Goal: Task Accomplishment & Management: Complete application form

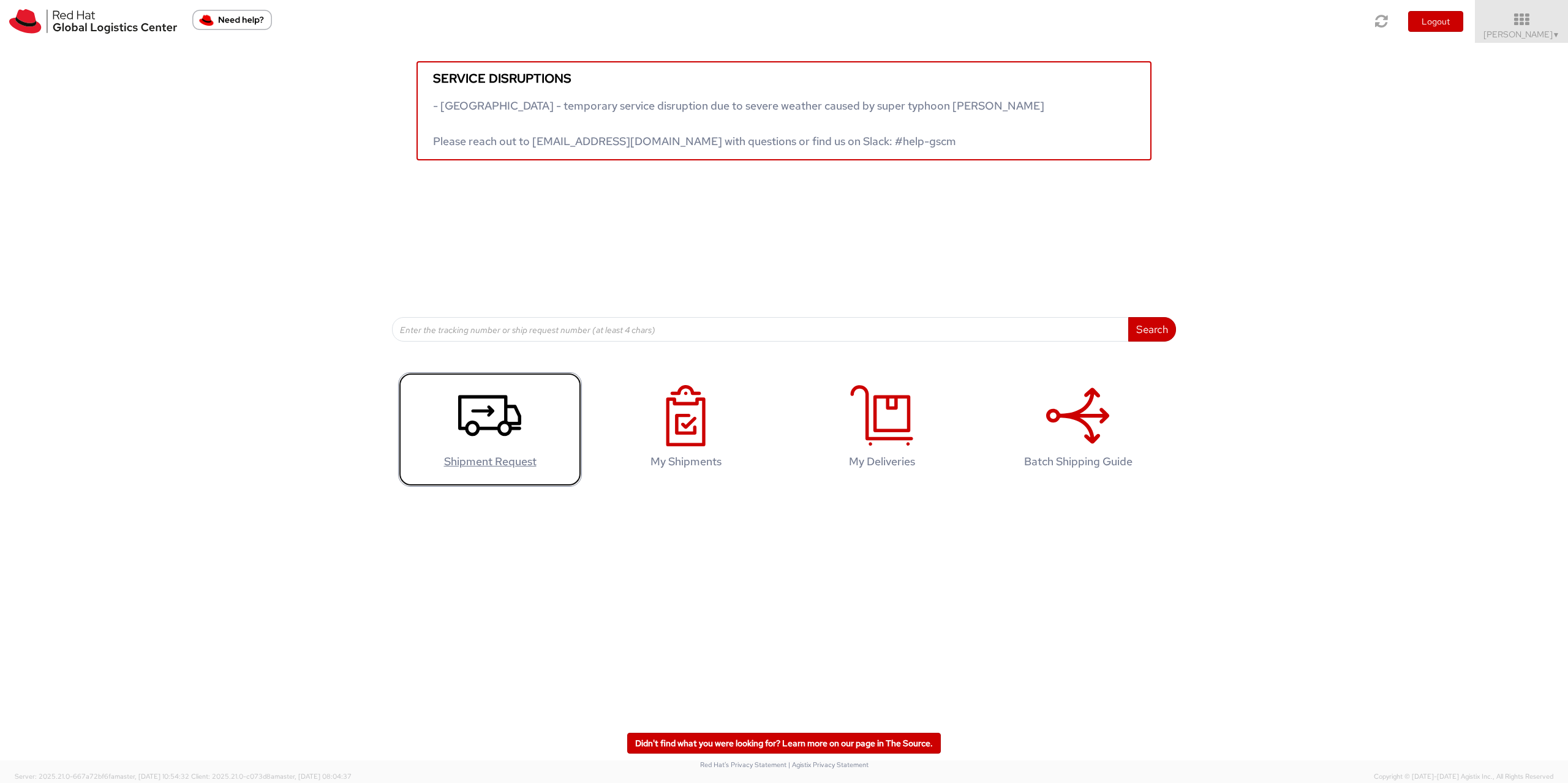
click at [472, 411] on use at bounding box center [490, 416] width 63 height 41
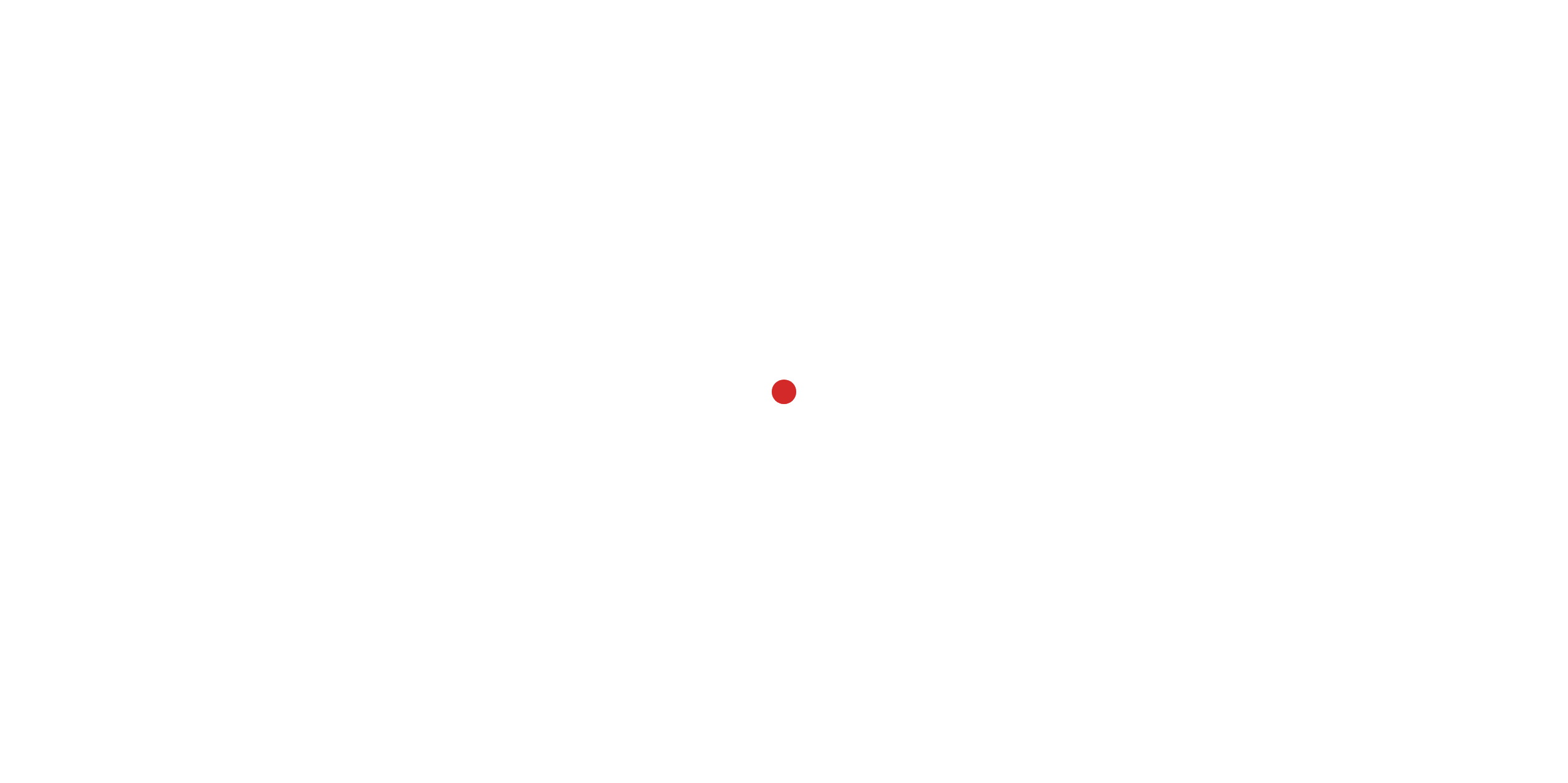
select select
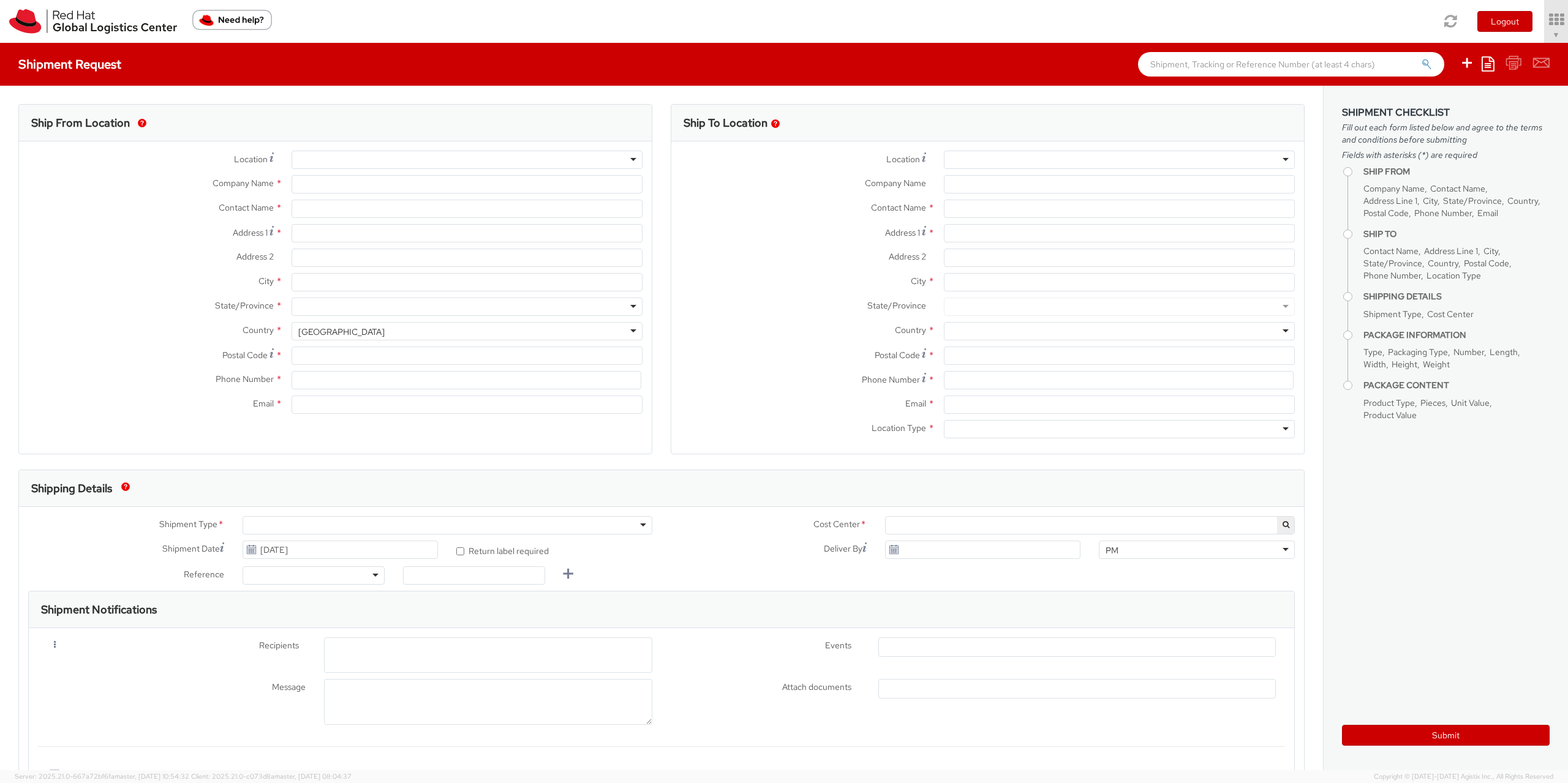
select select "901"
select select
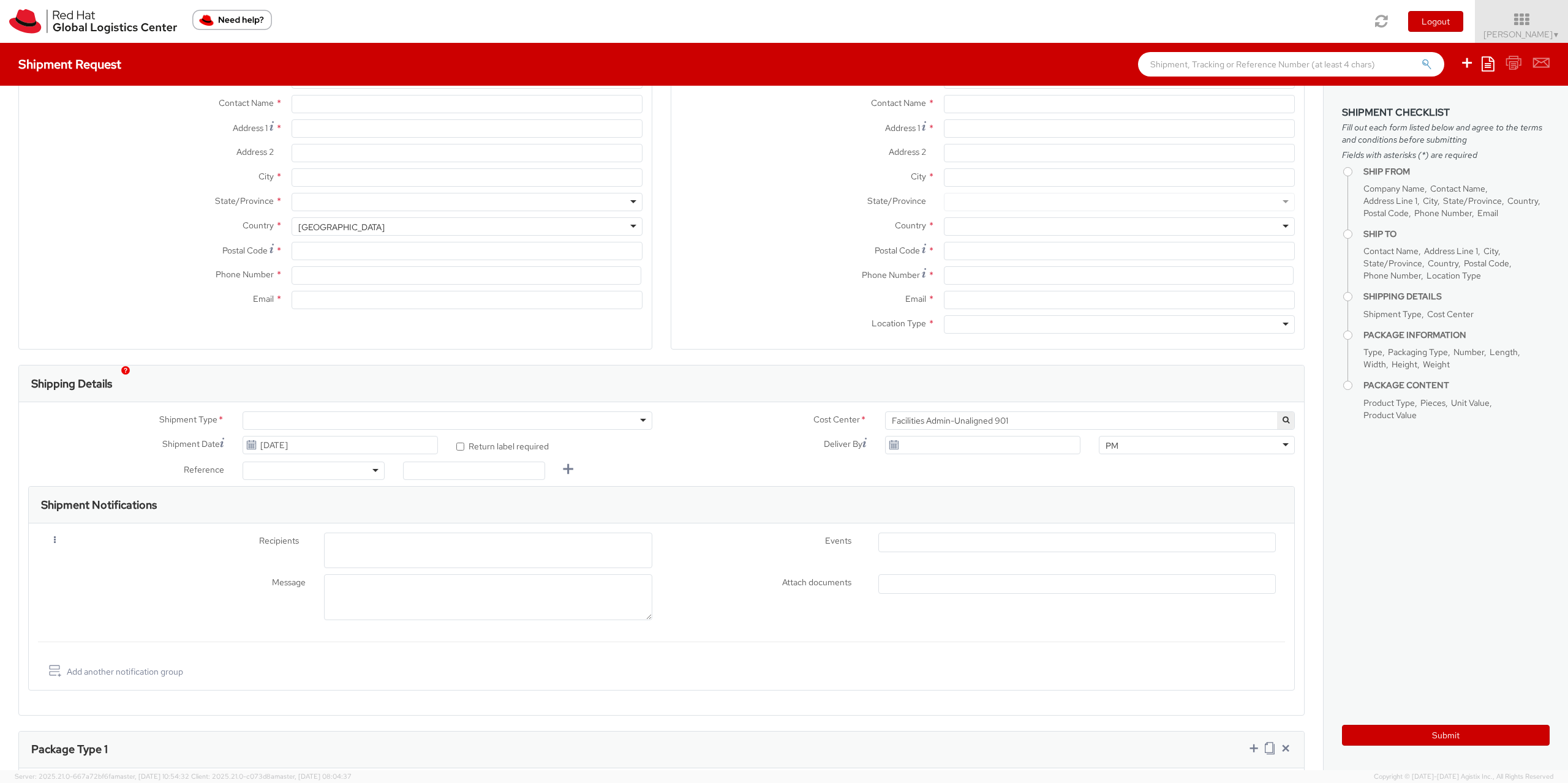
scroll to position [132, 0]
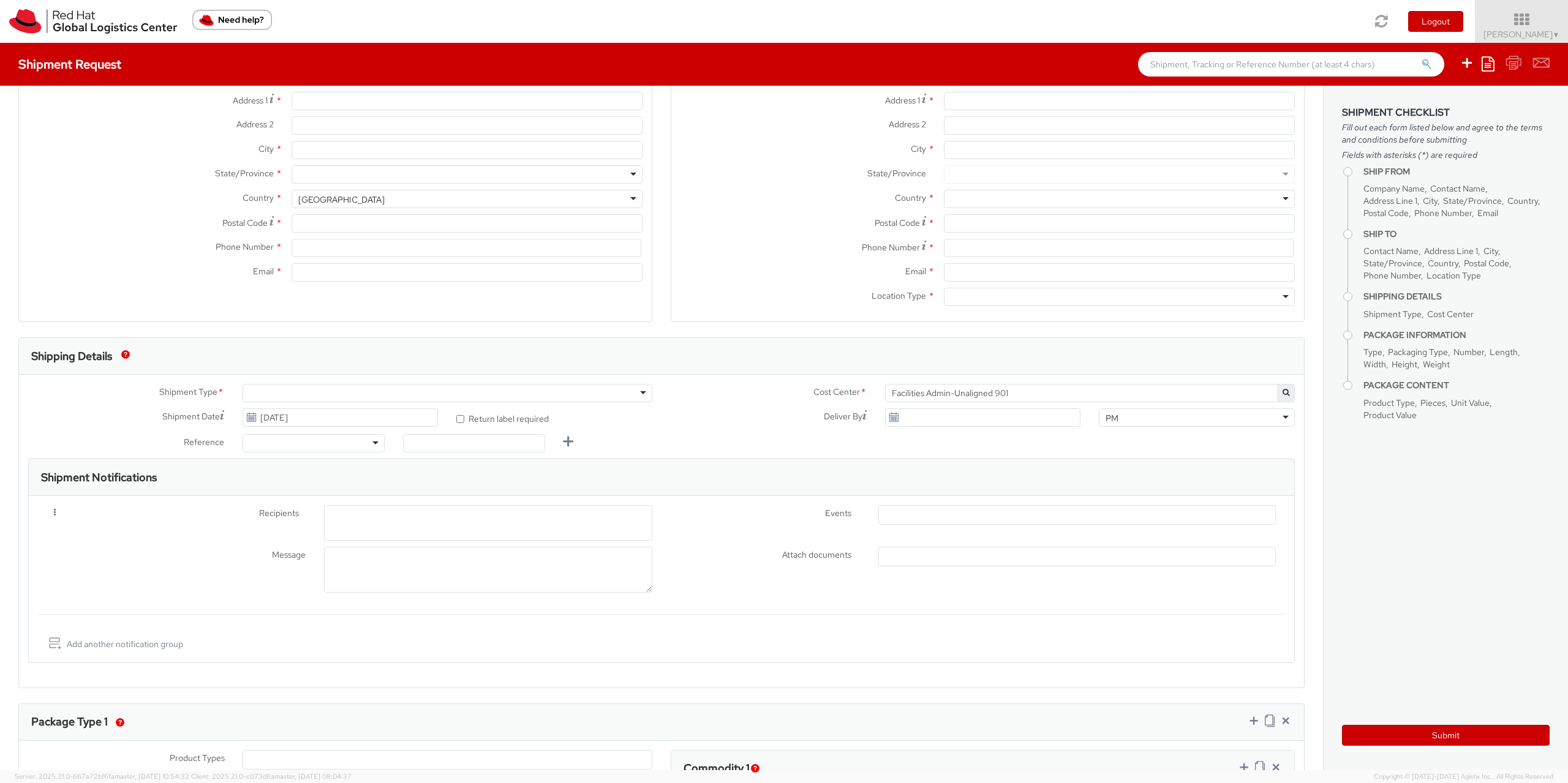
click at [909, 513] on ul at bounding box center [1077, 514] width 396 height 19
type input "Red Hat Czech s.r.o."
type input "[PERSON_NAME]"
type input "Purkynova 665/115"
type input "BRNO"
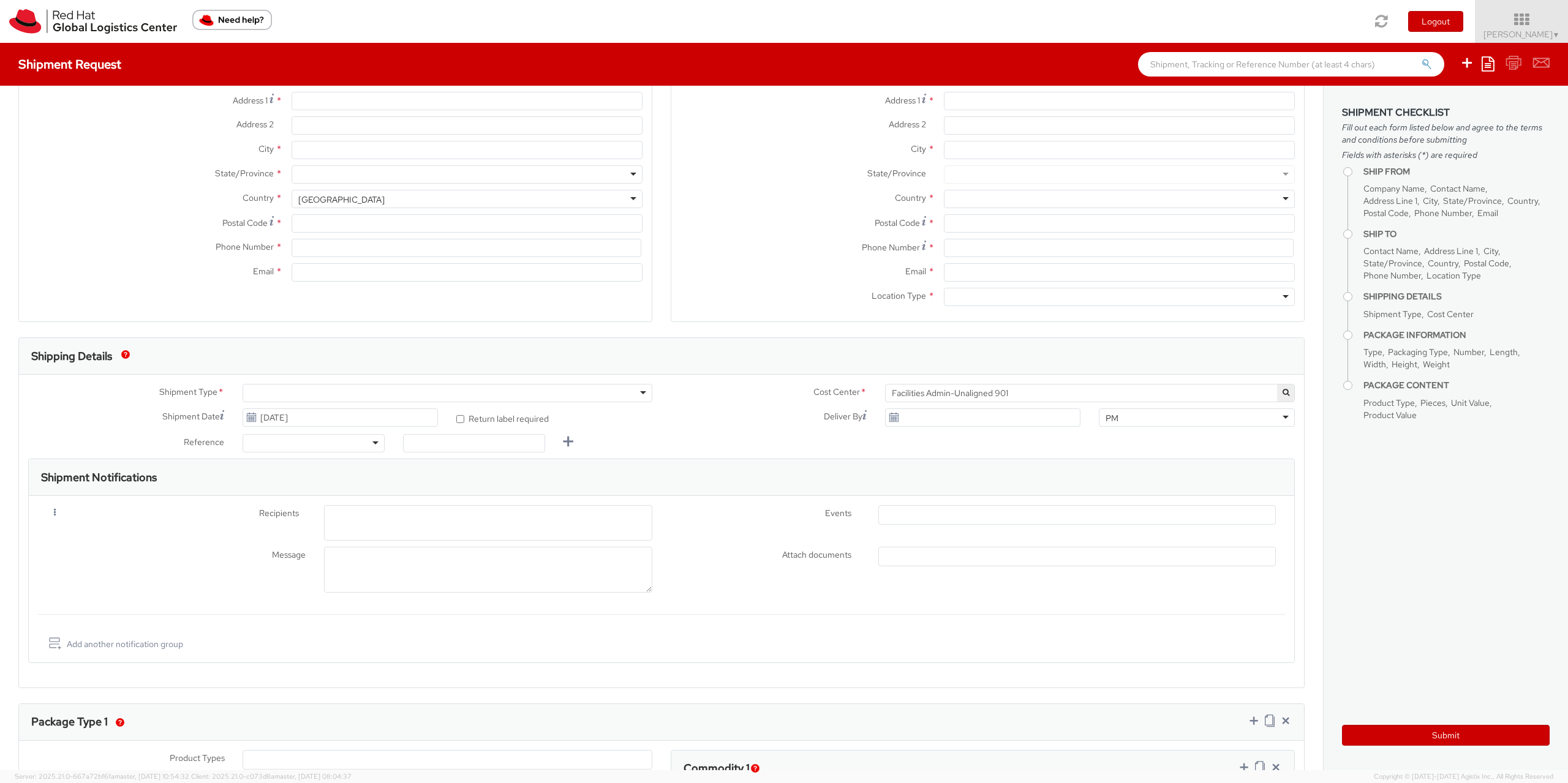
type input "621 00"
type input "420722077148"
type input "eruzicko@redhat.com"
select select "CM"
select select "KGS"
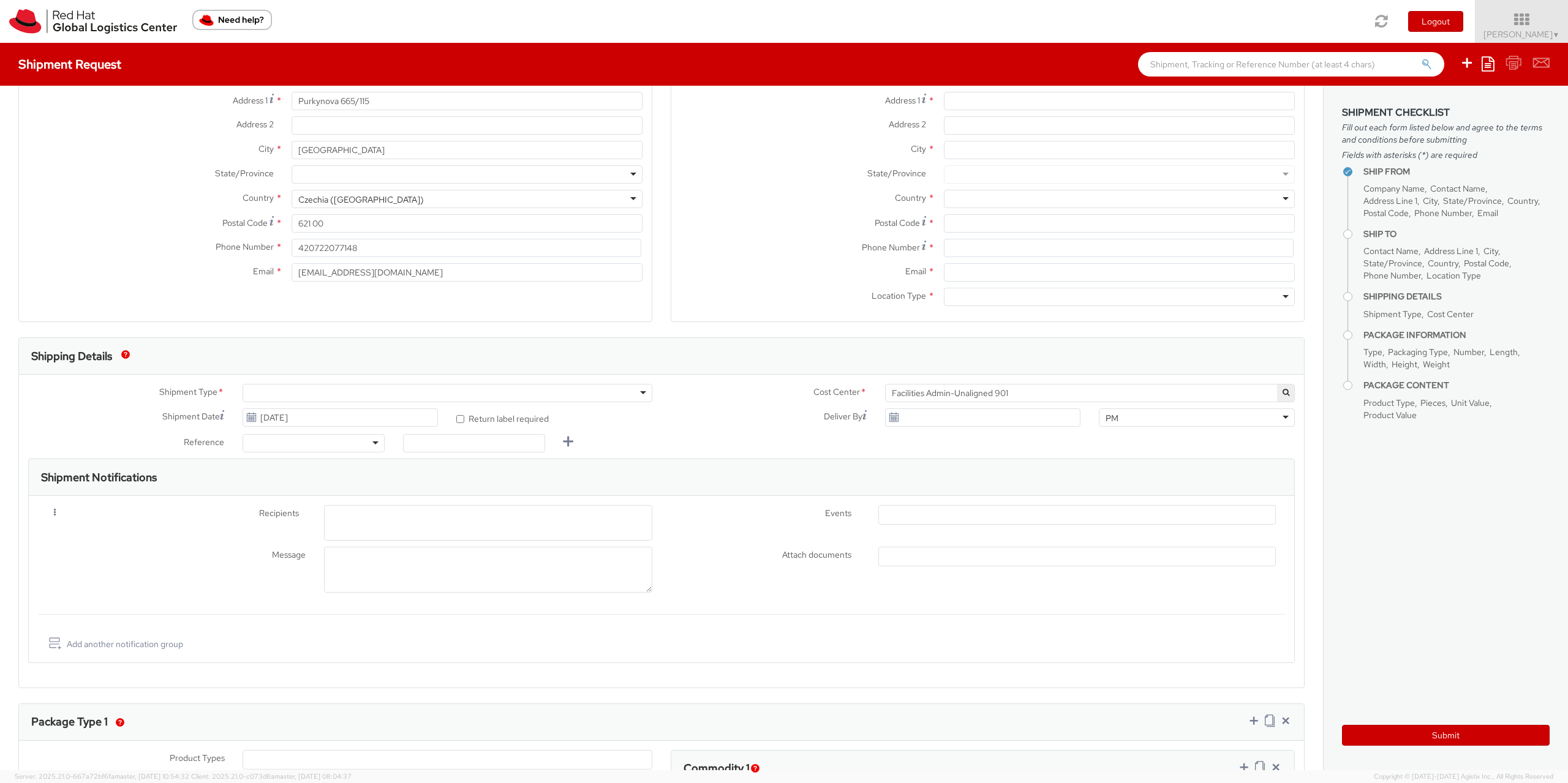
click at [811, 520] on label "Events *" at bounding box center [765, 513] width 208 height 16
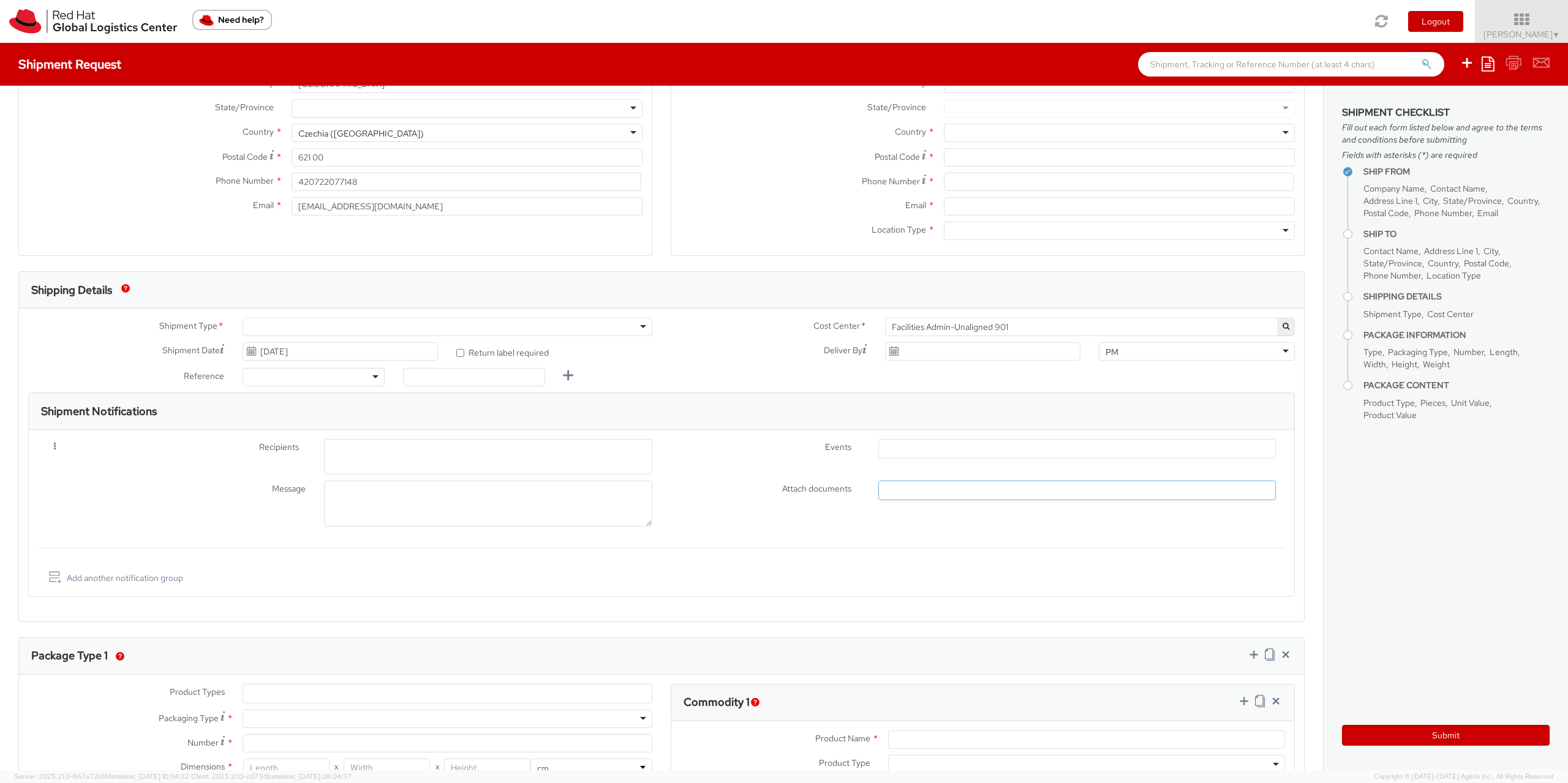
click at [903, 496] on ul at bounding box center [1077, 490] width 396 height 19
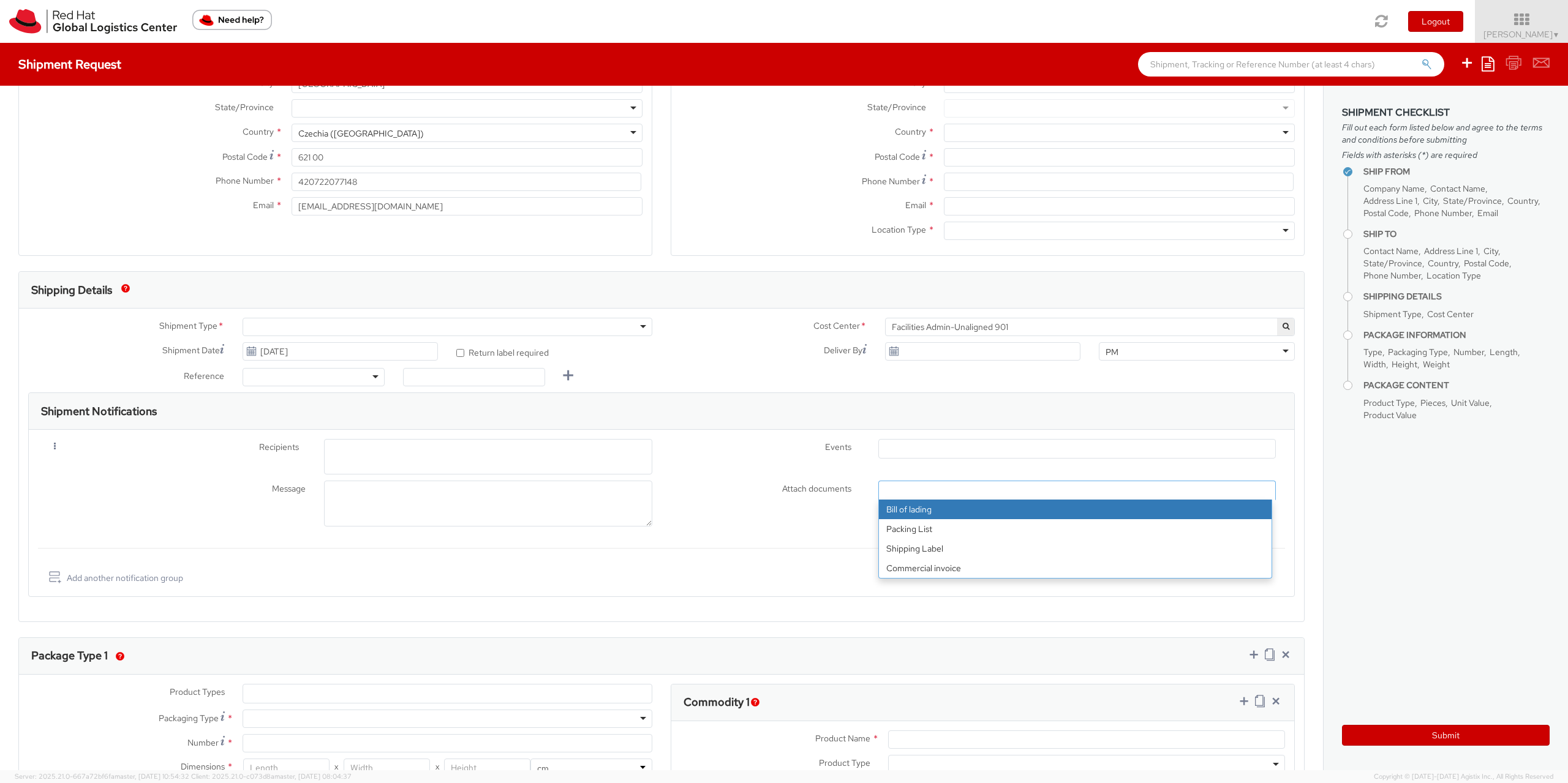
click at [801, 509] on div "Message Attach documents * Bill of lading Packing List Shipping Label Commercia…" at bounding box center [662, 506] width 1247 height 52
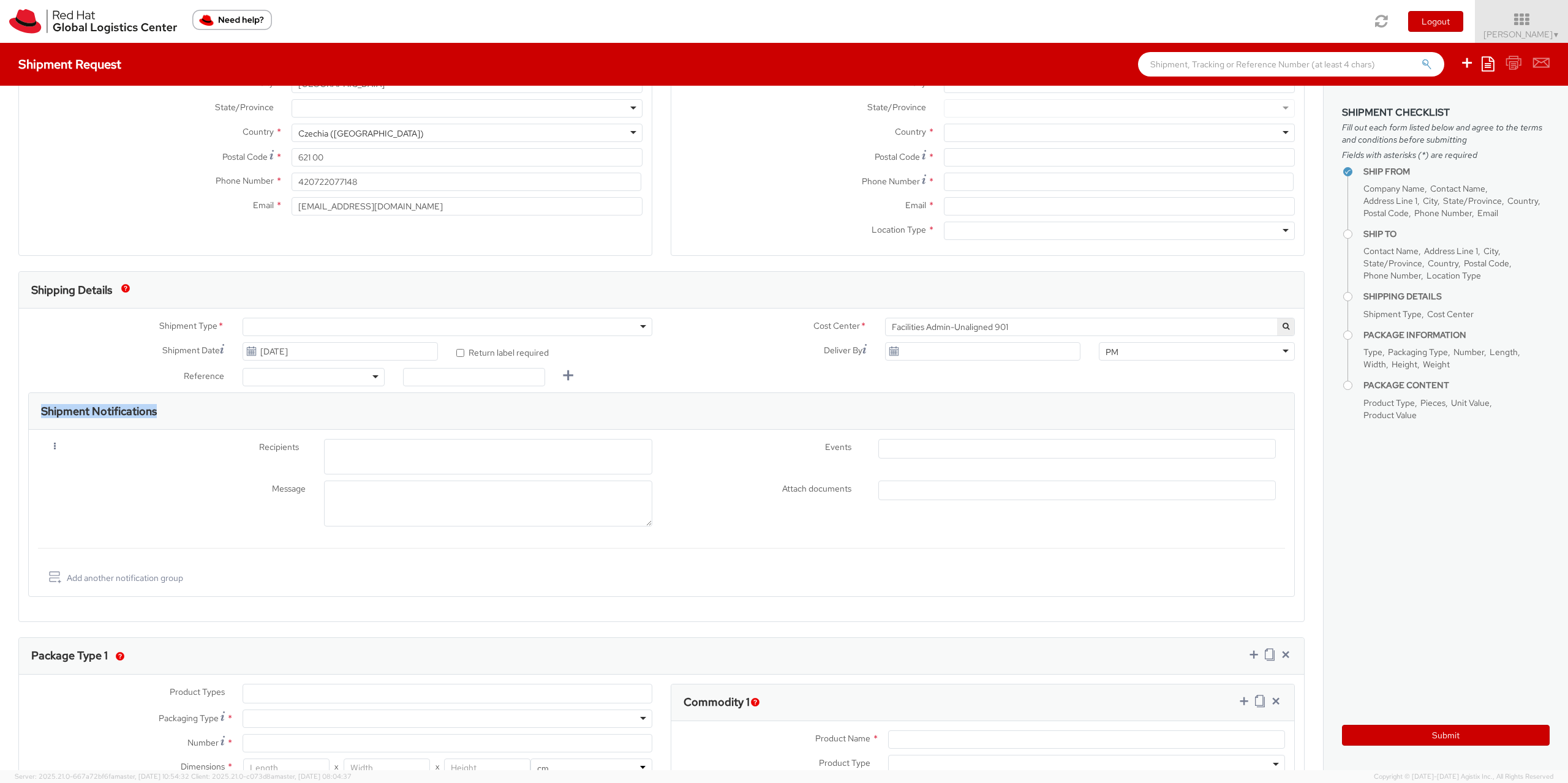
drag, startPoint x: 163, startPoint y: 417, endPoint x: 43, endPoint y: 414, distance: 120.0
click at [43, 414] on h3 "Shipment Notifications" at bounding box center [98, 411] width 116 height 12
copy h3 "Shipment Notifications"
